Goal: Information Seeking & Learning: Understand process/instructions

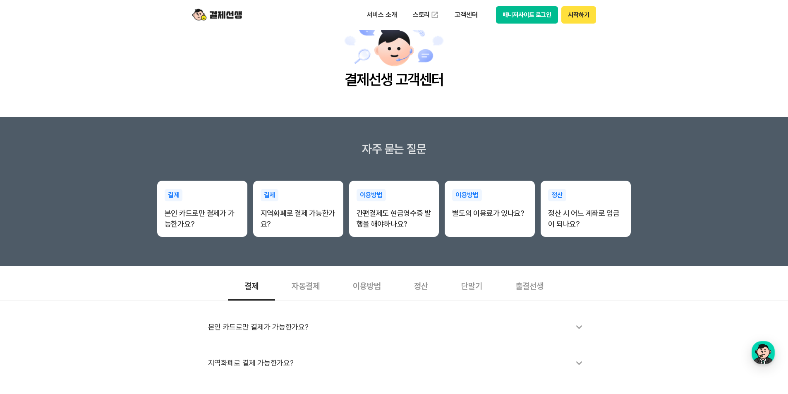
scroll to position [41, 0]
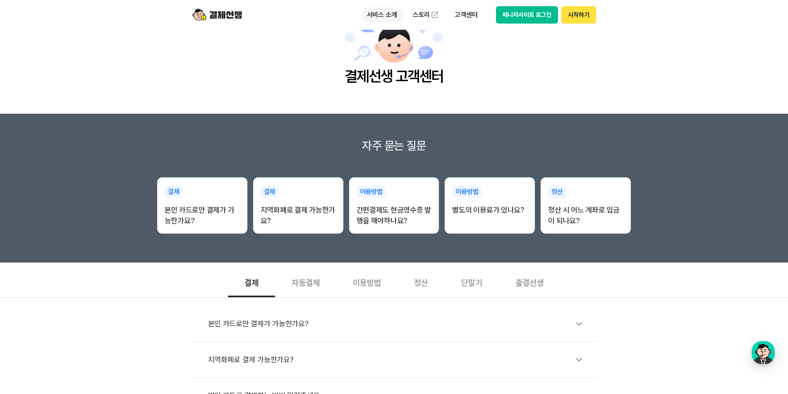
click at [385, 14] on p "서비스 소개" at bounding box center [382, 14] width 42 height 15
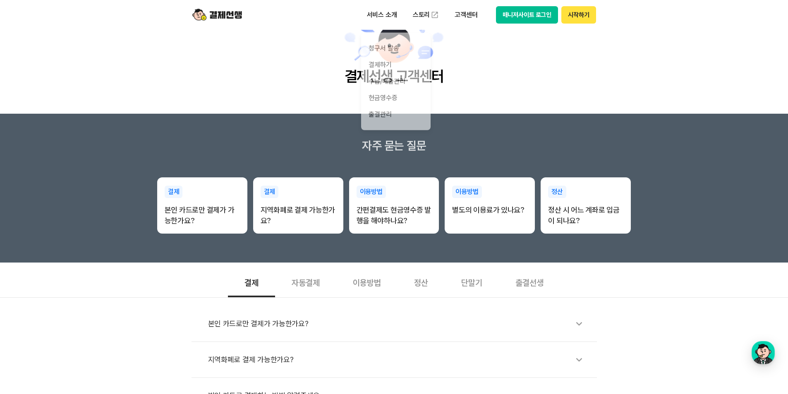
click at [367, 283] on div "이용방법" at bounding box center [366, 282] width 61 height 31
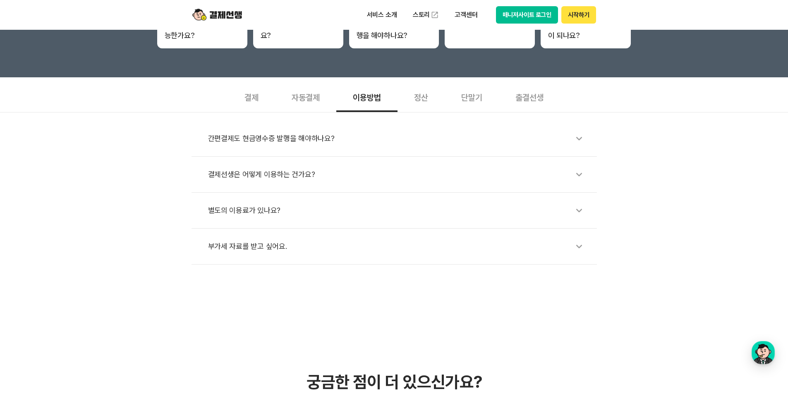
scroll to position [228, 0]
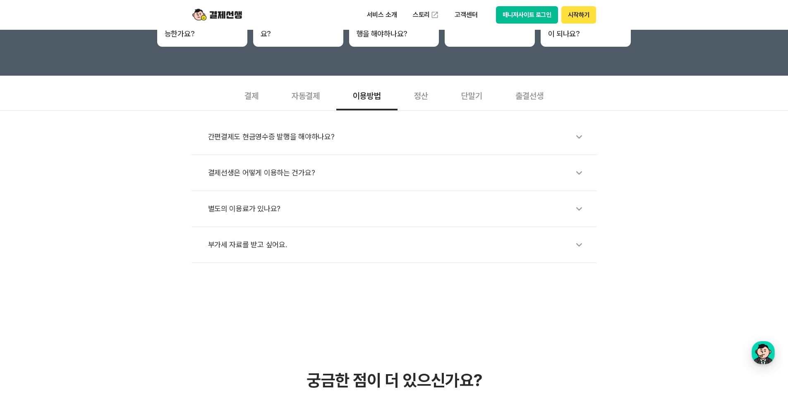
click at [580, 138] on icon at bounding box center [578, 136] width 19 height 19
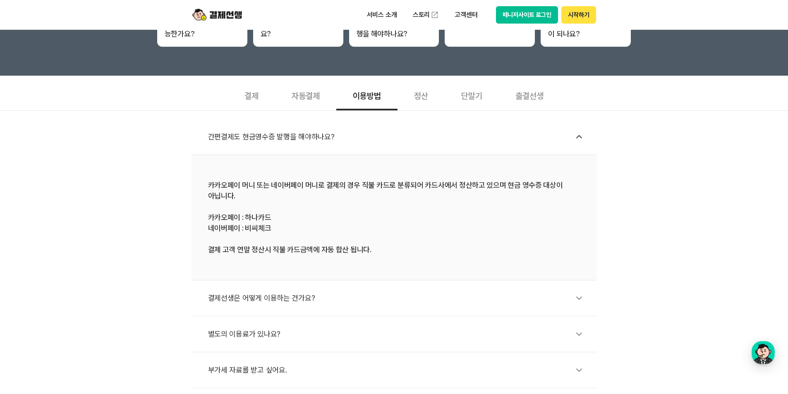
click at [580, 299] on icon at bounding box center [578, 298] width 19 height 19
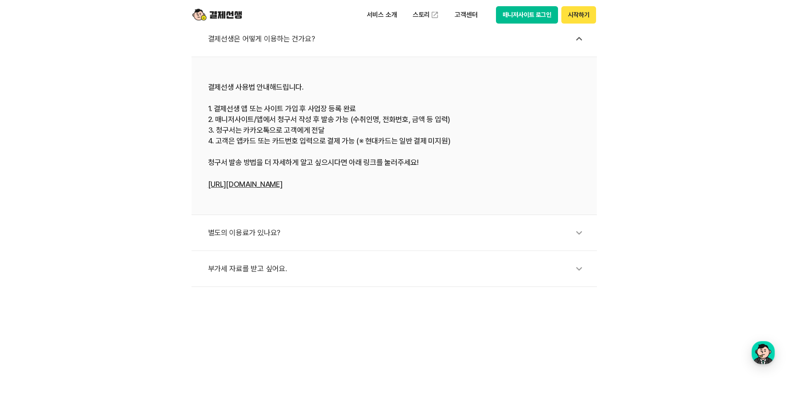
scroll to position [364, 0]
click at [579, 232] on icon at bounding box center [578, 231] width 19 height 19
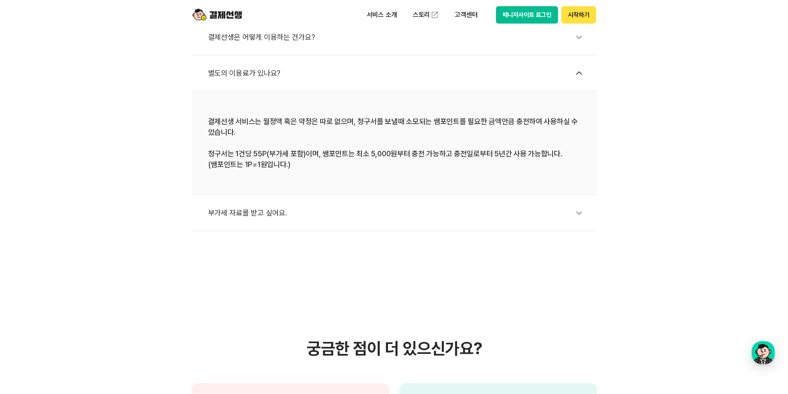
click at [579, 211] on icon at bounding box center [578, 212] width 19 height 19
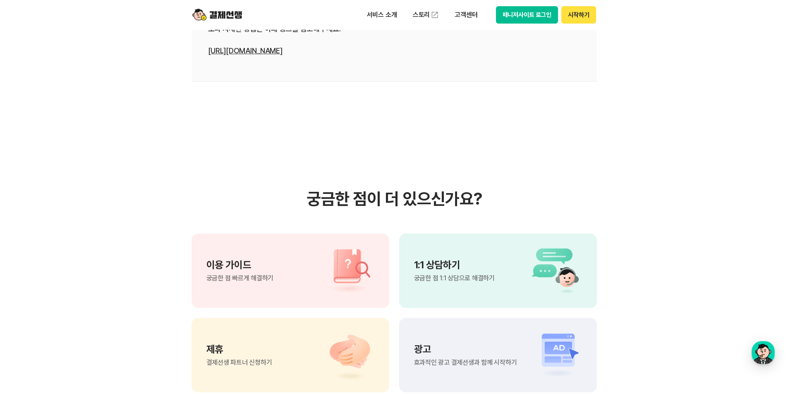
scroll to position [545, 0]
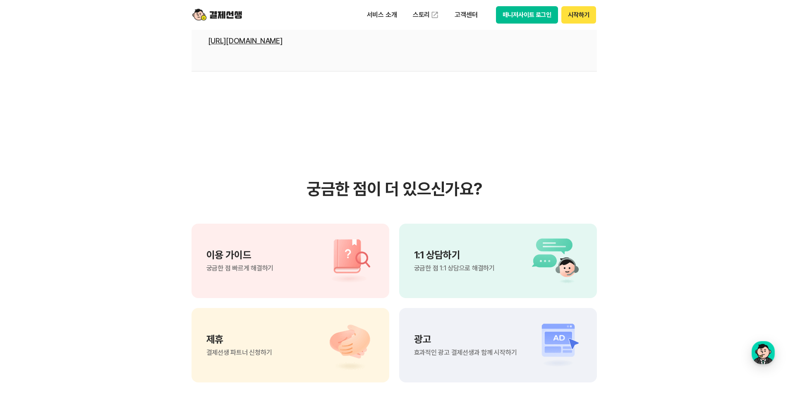
click at [347, 259] on img at bounding box center [345, 261] width 58 height 50
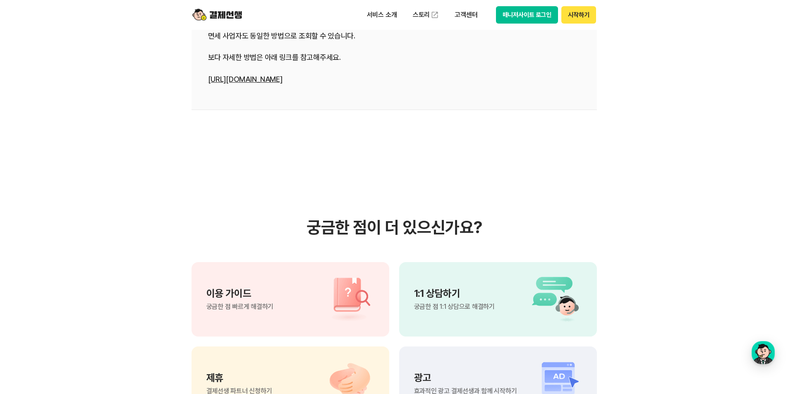
scroll to position [504, 0]
